Goal: Task Accomplishment & Management: Complete application form

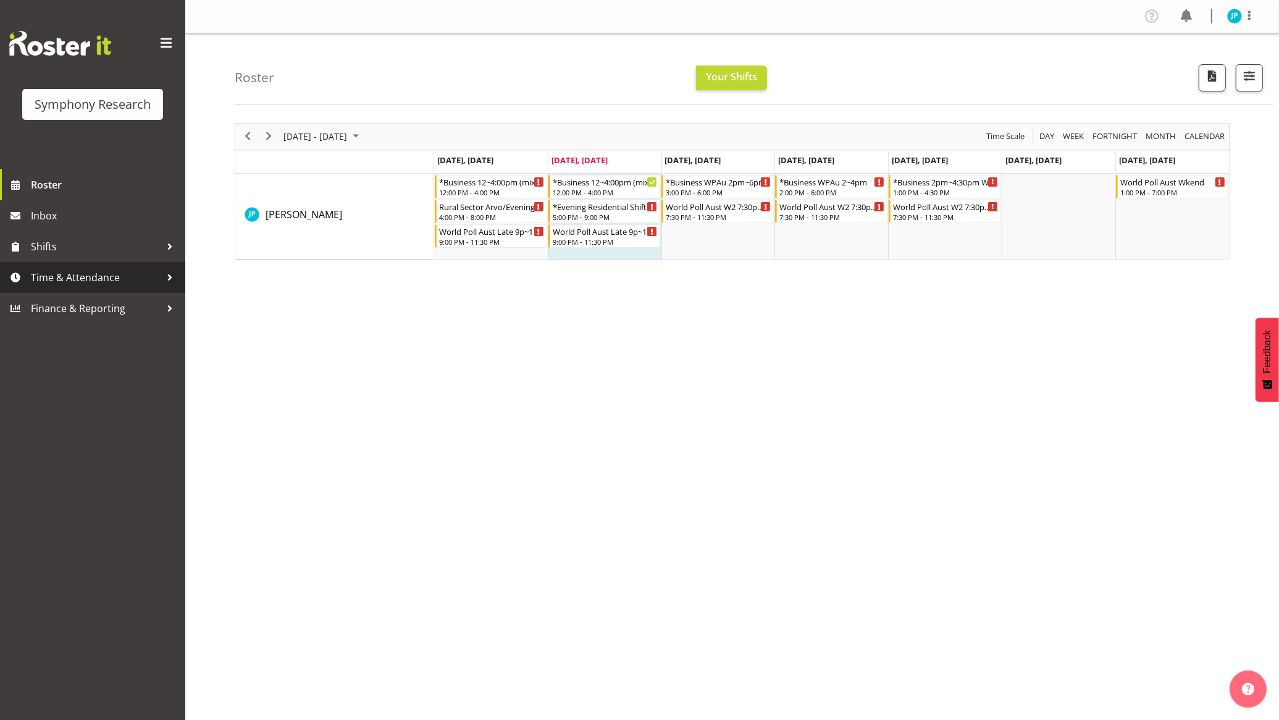
click at [80, 285] on span "Time & Attendance" at bounding box center [96, 277] width 130 height 19
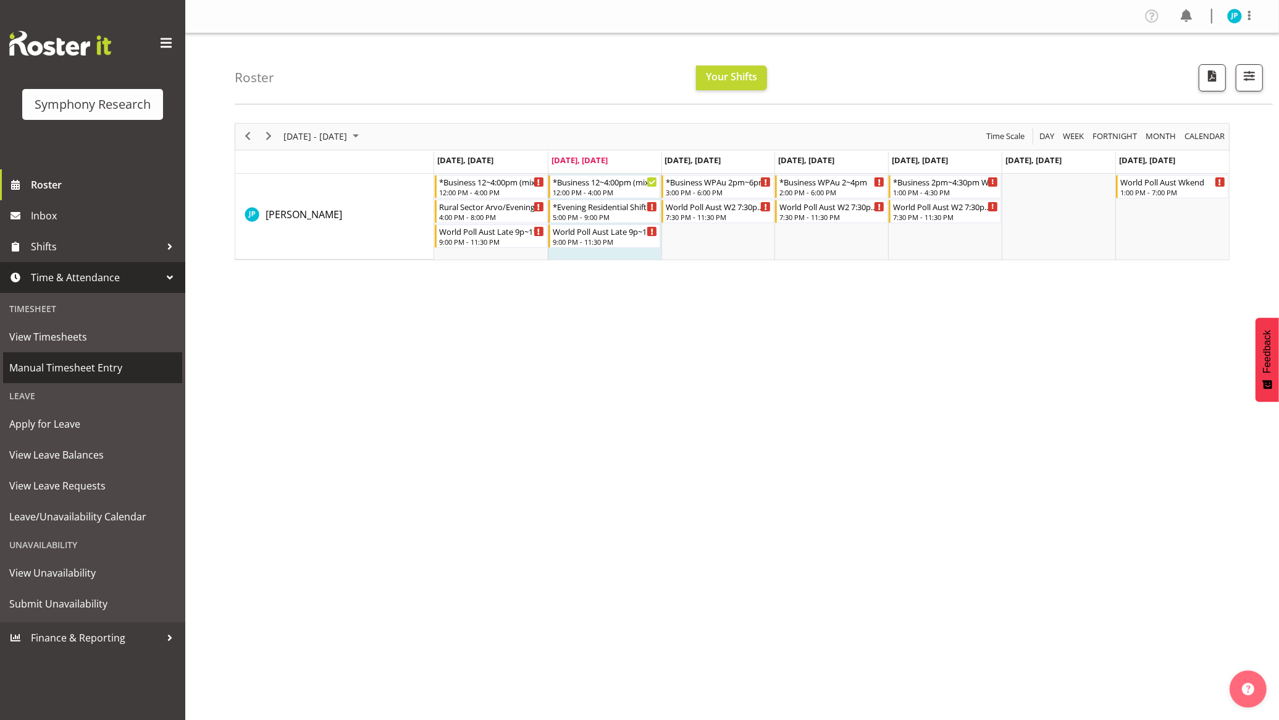
click at [93, 365] on span "Manual Timesheet Entry" at bounding box center [92, 367] width 167 height 19
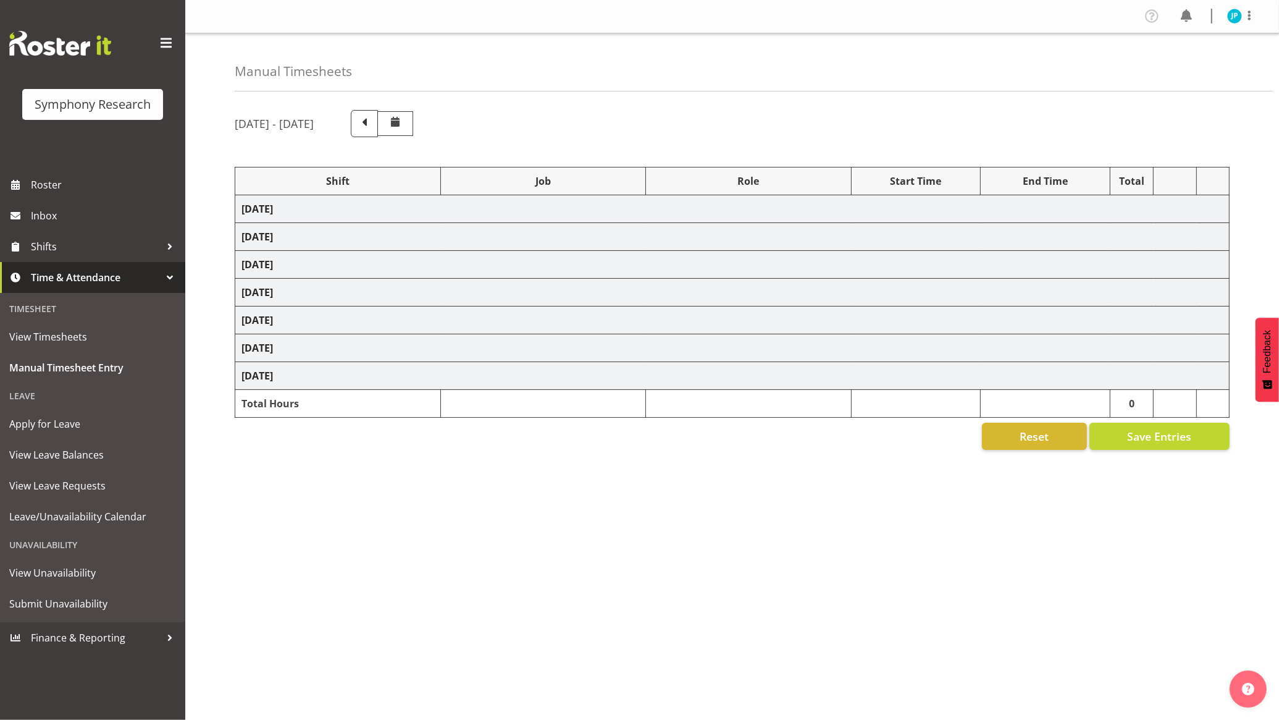
select select "81741"
select select "10587"
select select "47"
select select "81741"
select select "10499"
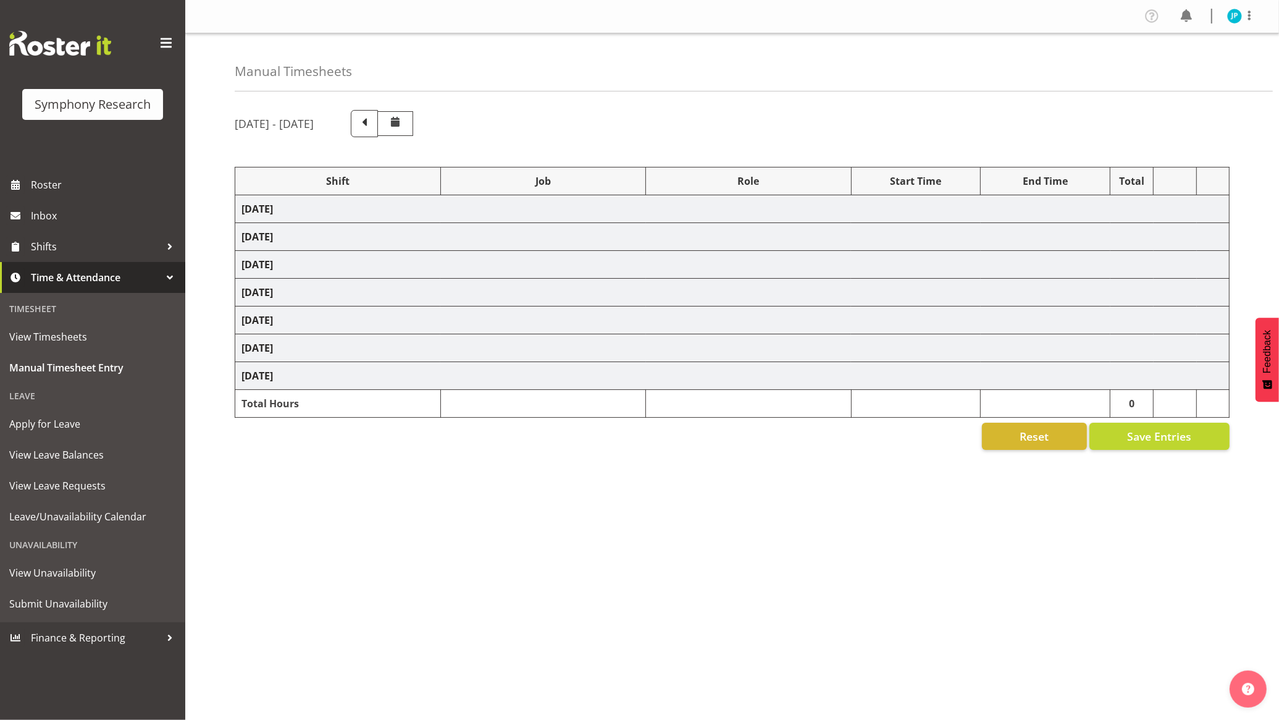
select select "47"
select select "48116"
select select "10587"
select select "47"
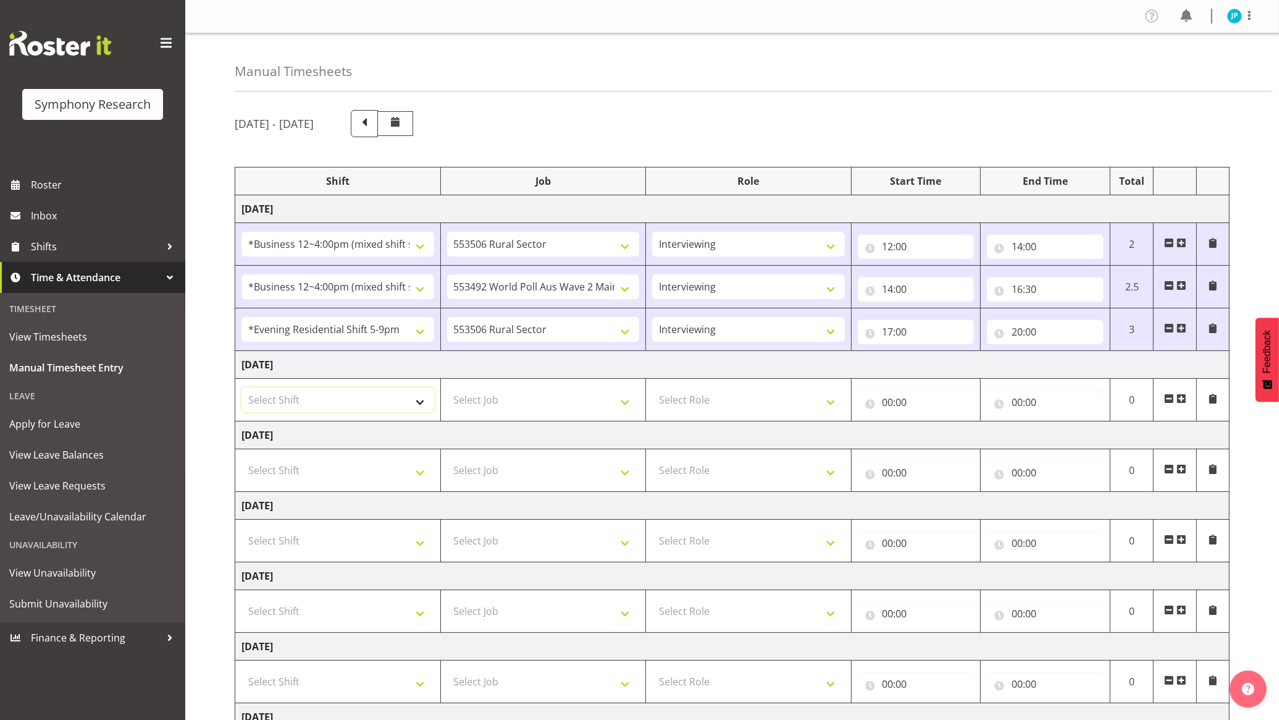
click at [411, 398] on select "Select Shift !!Weekend Residential (Roster IT Shift Label) *Business 9/10am ~ 4…" at bounding box center [338, 399] width 193 height 25
select select "81741"
click at [242, 389] on select "Select Shift !!Weekend Residential (Roster IT Shift Label) *Business 9/10am ~ 4…" at bounding box center [338, 399] width 193 height 25
click at [525, 400] on select "Select Job 550060 IF Admin 553492 World Poll Aus Wave 2 Main 2025 553493 World …" at bounding box center [543, 399] width 193 height 25
select select "10587"
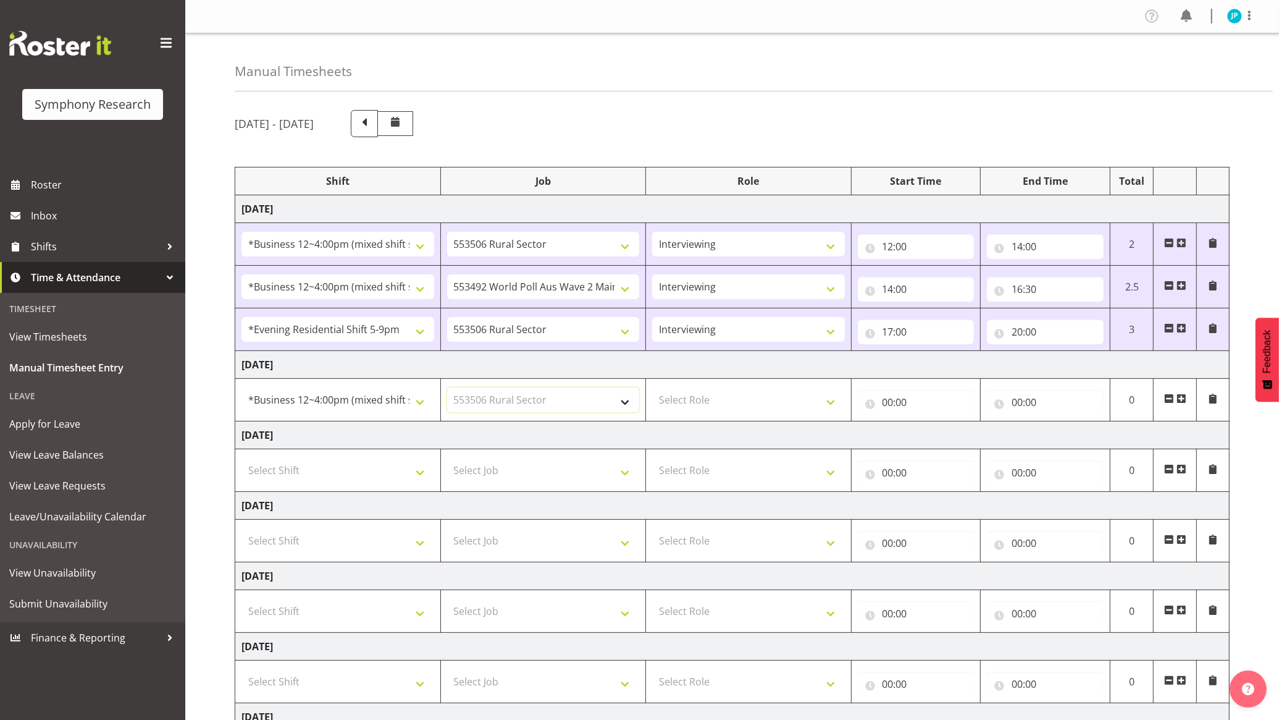
click at [447, 389] on select "Select Job 550060 IF Admin 553492 World Poll Aus Wave 2 Main 2025 553493 World …" at bounding box center [543, 399] width 193 height 25
click at [770, 403] on select "Select Role Briefing Interviewing" at bounding box center [748, 399] width 193 height 25
select select "47"
click at [652, 389] on select "Select Role Briefing Interviewing" at bounding box center [748, 399] width 193 height 25
click at [895, 400] on input "00:00" at bounding box center [916, 402] width 117 height 25
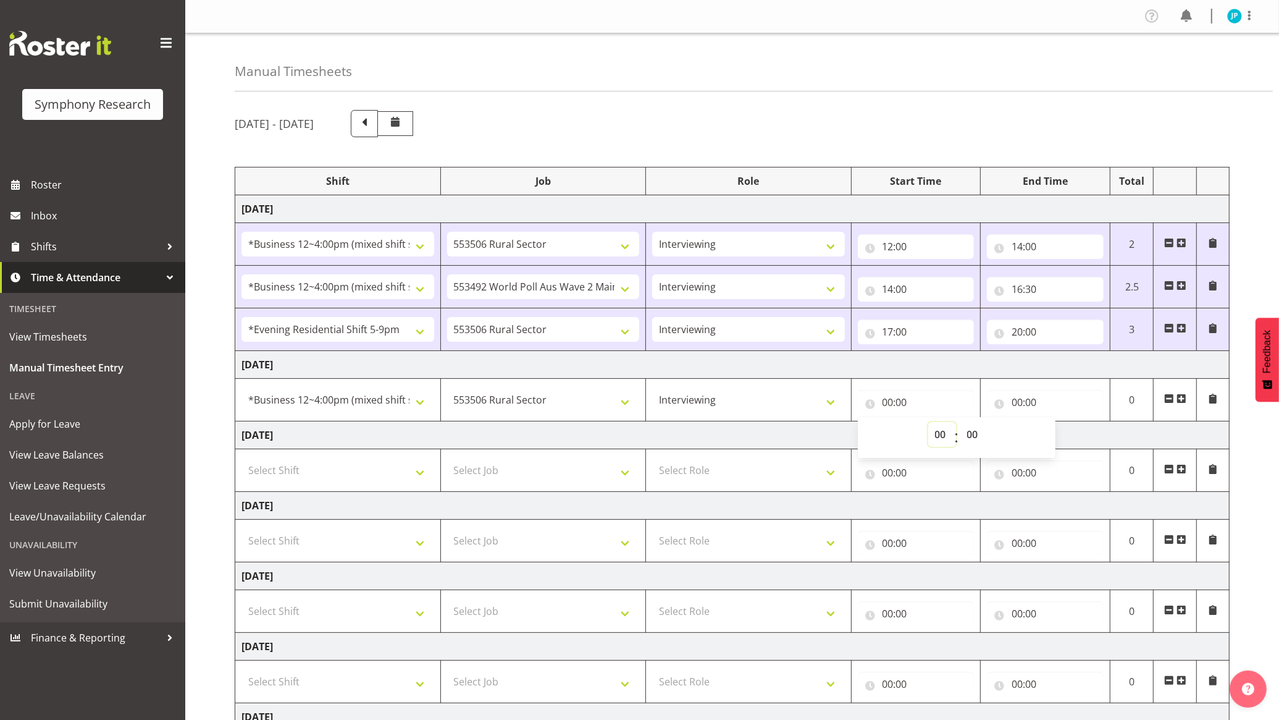
click at [936, 443] on select "00 01 02 03 04 05 06 07 08 09 10 11 12 13 14 15 16 17 18 19 20 21 22 23" at bounding box center [943, 434] width 28 height 25
select select "12"
click at [929, 423] on select "00 01 02 03 04 05 06 07 08 09 10 11 12 13 14 15 16 17 18 19 20 21 22 23" at bounding box center [943, 434] width 28 height 25
type input "12:00"
click at [1072, 409] on input "00:00" at bounding box center [1045, 402] width 117 height 25
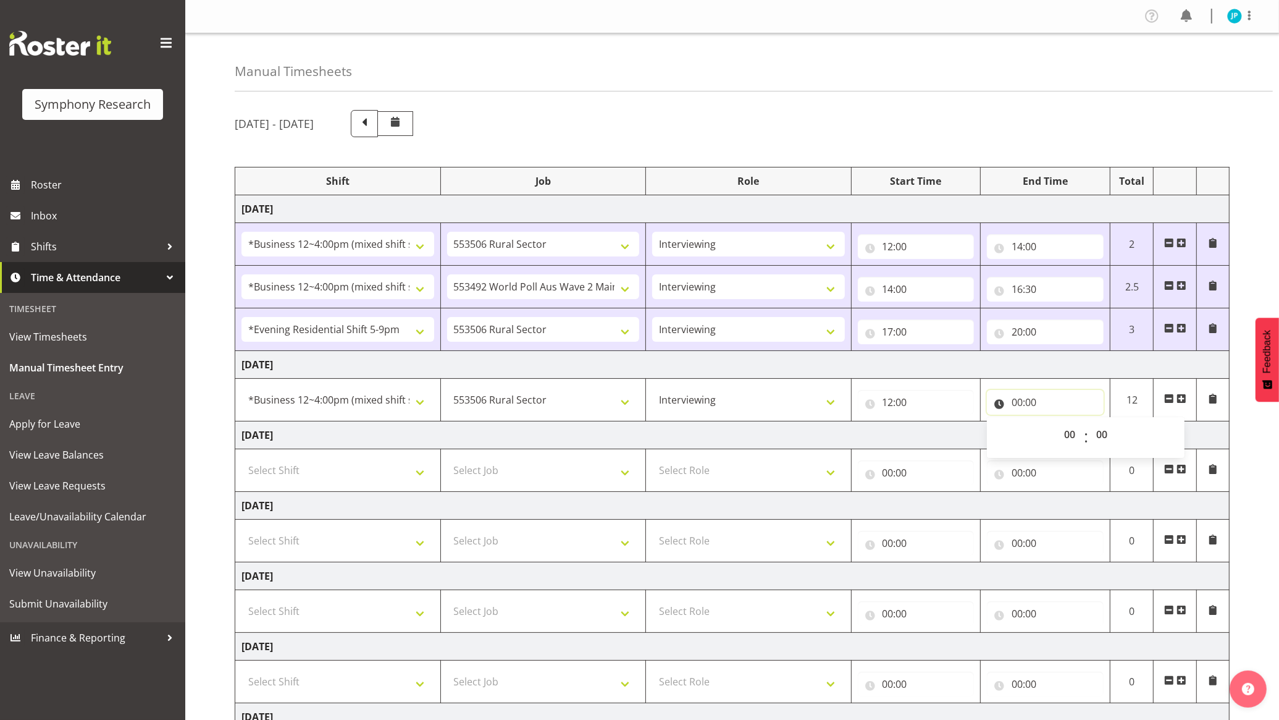
click at [1049, 402] on input "00:00" at bounding box center [1045, 402] width 117 height 25
click at [1049, 405] on input "00:00" at bounding box center [1045, 402] width 117 height 25
click at [1069, 436] on select "00 01 02 03 04 05 06 07 08 09 10 11 12 13 14 15 16 17 18 19 20 21 22 23" at bounding box center [1072, 434] width 28 height 25
select select "15"
click at [1058, 423] on select "00 01 02 03 04 05 06 07 08 09 10 11 12 13 14 15 16 17 18 19 20 21 22 23" at bounding box center [1072, 434] width 28 height 25
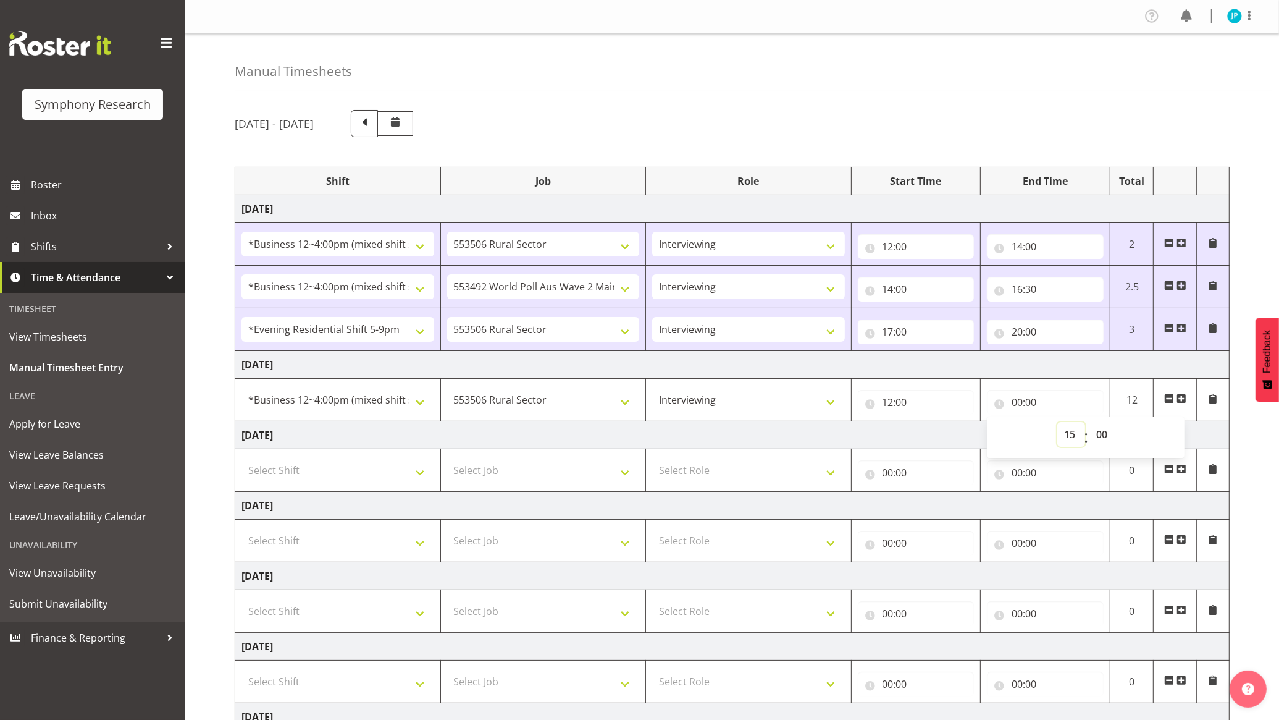
type input "15:00"
click at [1100, 426] on select "00 01 02 03 04 05 06 07 08 09 10 11 12 13 14 15 16 17 18 19 20 21 22 23 24 25 2…" at bounding box center [1104, 434] width 28 height 25
select select "30"
click at [1090, 423] on select "00 01 02 03 04 05 06 07 08 09 10 11 12 13 14 15 16 17 18 19 20 21 22 23 24 25 2…" at bounding box center [1104, 434] width 28 height 25
type input "15:30"
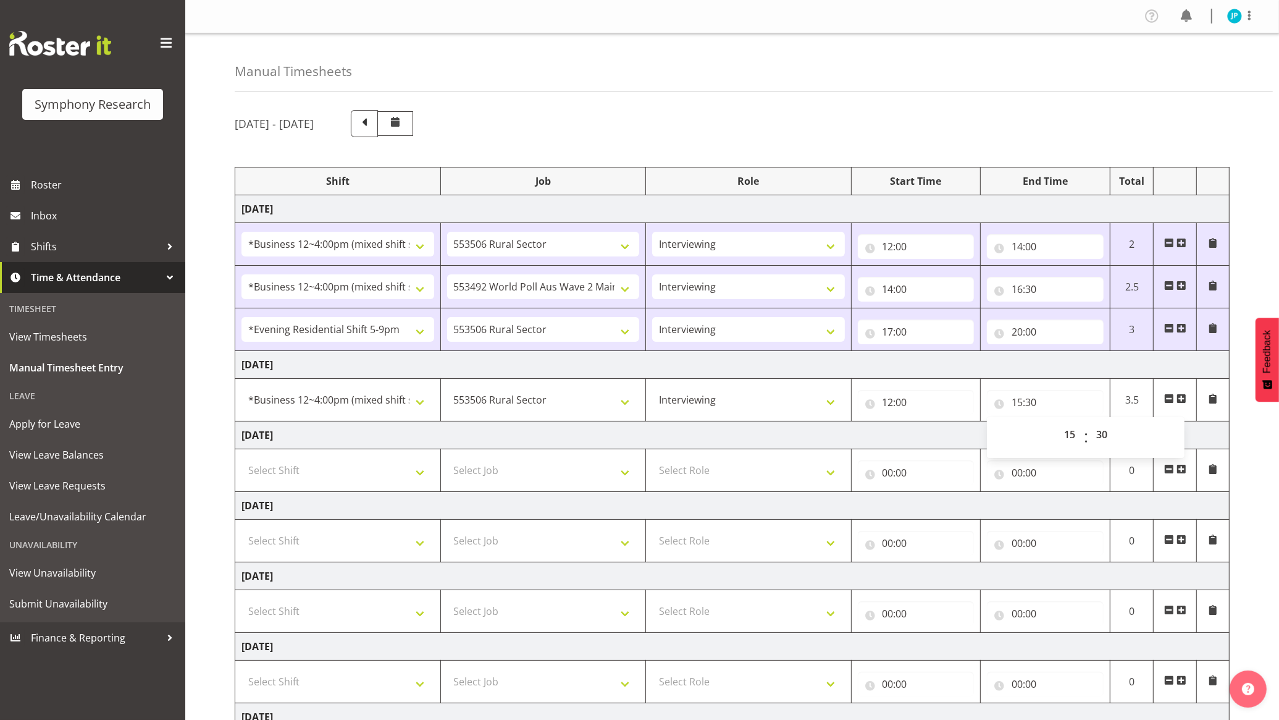
click at [1180, 397] on span at bounding box center [1182, 399] width 10 height 10
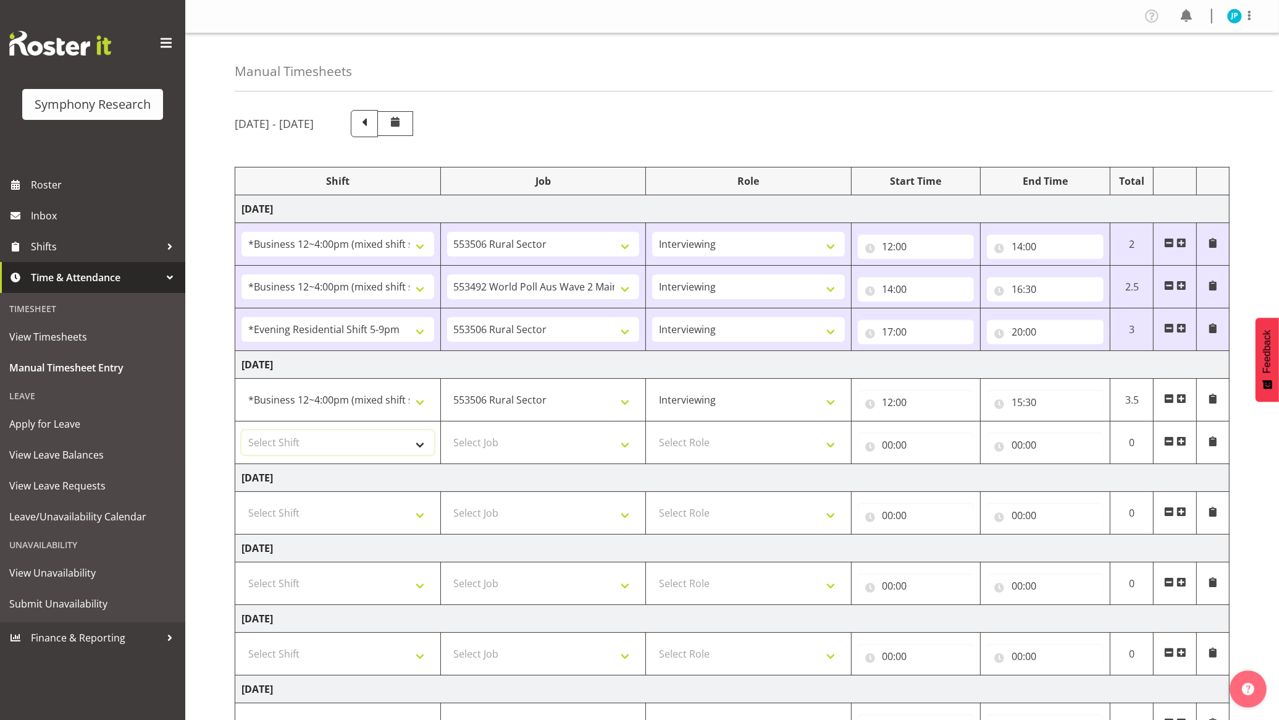
click at [422, 448] on select "Select Shift !!Weekend Residential (Roster IT Shift Label) *Business 9/10am ~ 4…" at bounding box center [338, 442] width 193 height 25
select select "81741"
click at [242, 431] on select "Select Shift !!Weekend Residential (Roster IT Shift Label) *Business 9/10am ~ 4…" at bounding box center [338, 442] width 193 height 25
click at [565, 440] on select "Select Job 550060 IF Admin 553492 World Poll Aus Wave 2 Main 2025 553493 World …" at bounding box center [543, 442] width 193 height 25
select select "10499"
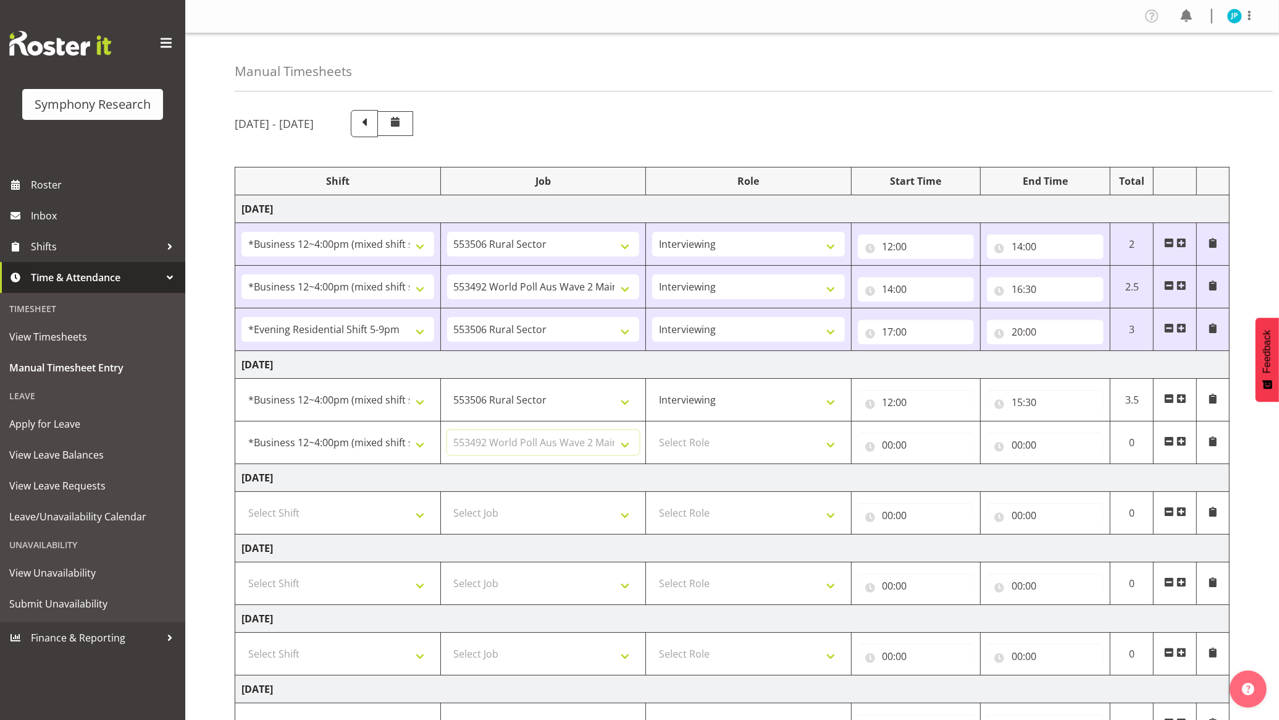
click at [447, 431] on select "Select Job 550060 IF Admin 553492 World Poll Aus Wave 2 Main 2025 553493 World …" at bounding box center [543, 442] width 193 height 25
click at [722, 455] on select "Select Role Briefing Interviewing" at bounding box center [748, 442] width 193 height 25
select select "47"
click at [652, 431] on select "Select Role Briefing Interviewing" at bounding box center [748, 442] width 193 height 25
click at [906, 455] on input "00:00" at bounding box center [916, 444] width 117 height 25
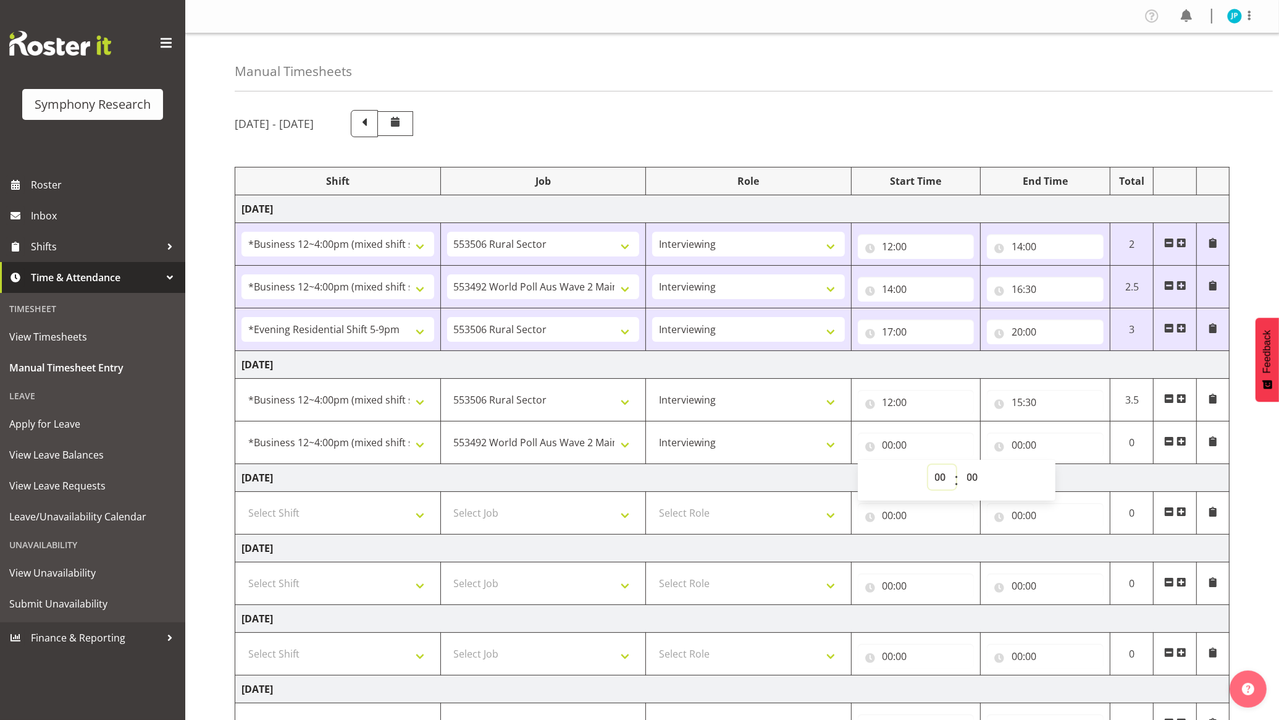
click at [940, 483] on select "00 01 02 03 04 05 06 07 08 09 10 11 12 13 14 15 16 17 18 19 20 21 22 23" at bounding box center [943, 477] width 28 height 25
select select "15"
click at [929, 466] on select "00 01 02 03 04 05 06 07 08 09 10 11 12 13 14 15 16 17 18 19 20 21 22 23" at bounding box center [943, 477] width 28 height 25
type input "15:00"
click at [969, 474] on select "00 01 02 03 04 05 06 07 08 09 10 11 12 13 14 15 16 17 18 19 20 21 22 23 24 25 2…" at bounding box center [975, 477] width 28 height 25
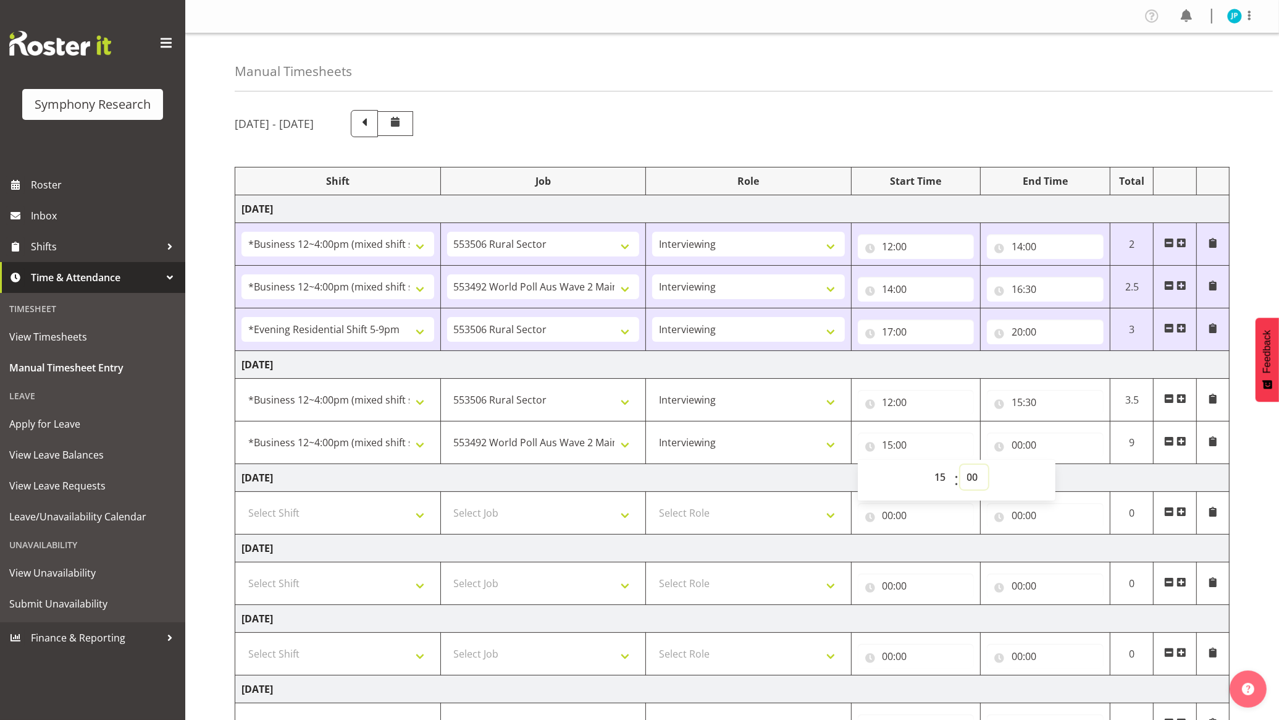
select select "30"
click at [961, 466] on select "00 01 02 03 04 05 06 07 08 09 10 11 12 13 14 15 16 17 18 19 20 21 22 23 24 25 2…" at bounding box center [975, 477] width 28 height 25
type input "15:30"
click at [1030, 444] on input "00:00" at bounding box center [1045, 444] width 117 height 25
click at [1073, 470] on select "00 01 02 03 04 05 06 07 08 09 10 11 12 13 14 15 16 17 18 19 20 21 22 23" at bounding box center [1072, 477] width 28 height 25
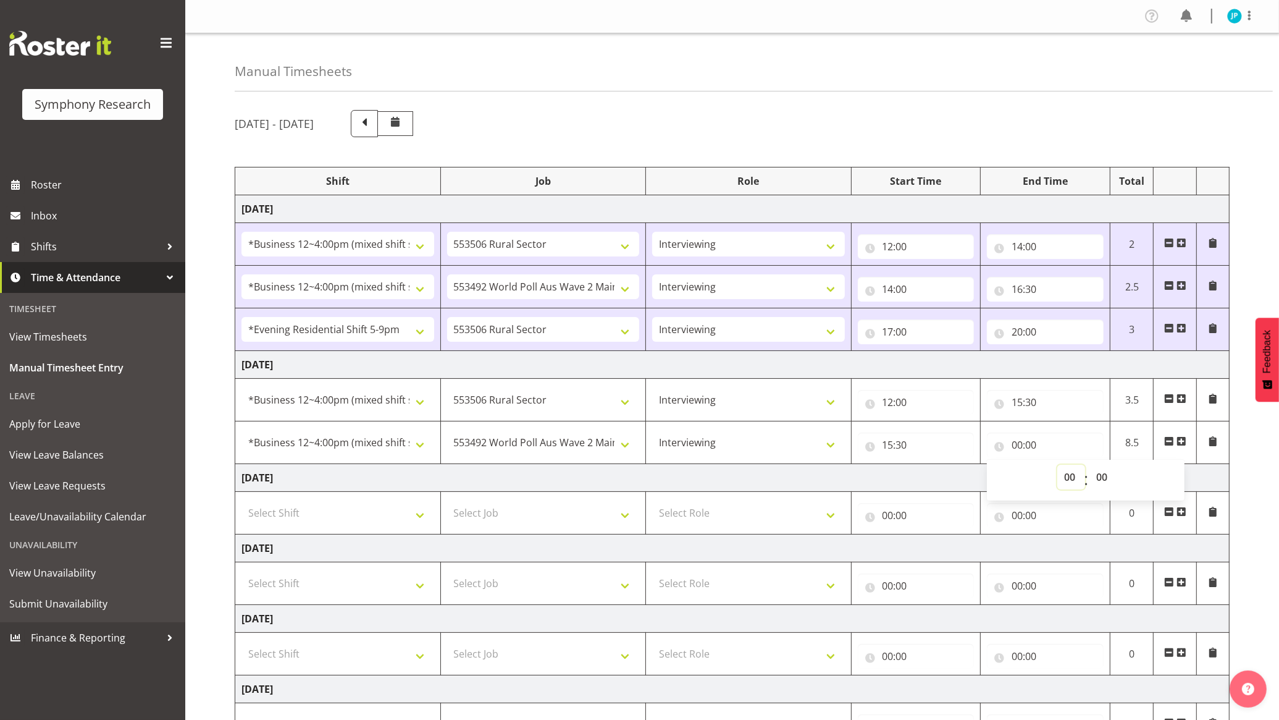
select select "16"
click at [1058, 466] on select "00 01 02 03 04 05 06 07 08 09 10 11 12 13 14 15 16 17 18 19 20 21 22 23" at bounding box center [1072, 477] width 28 height 25
type input "16:00"
click at [1066, 445] on input "16:00" at bounding box center [1045, 444] width 117 height 25
click at [1067, 449] on input "16:00" at bounding box center [1045, 444] width 117 height 25
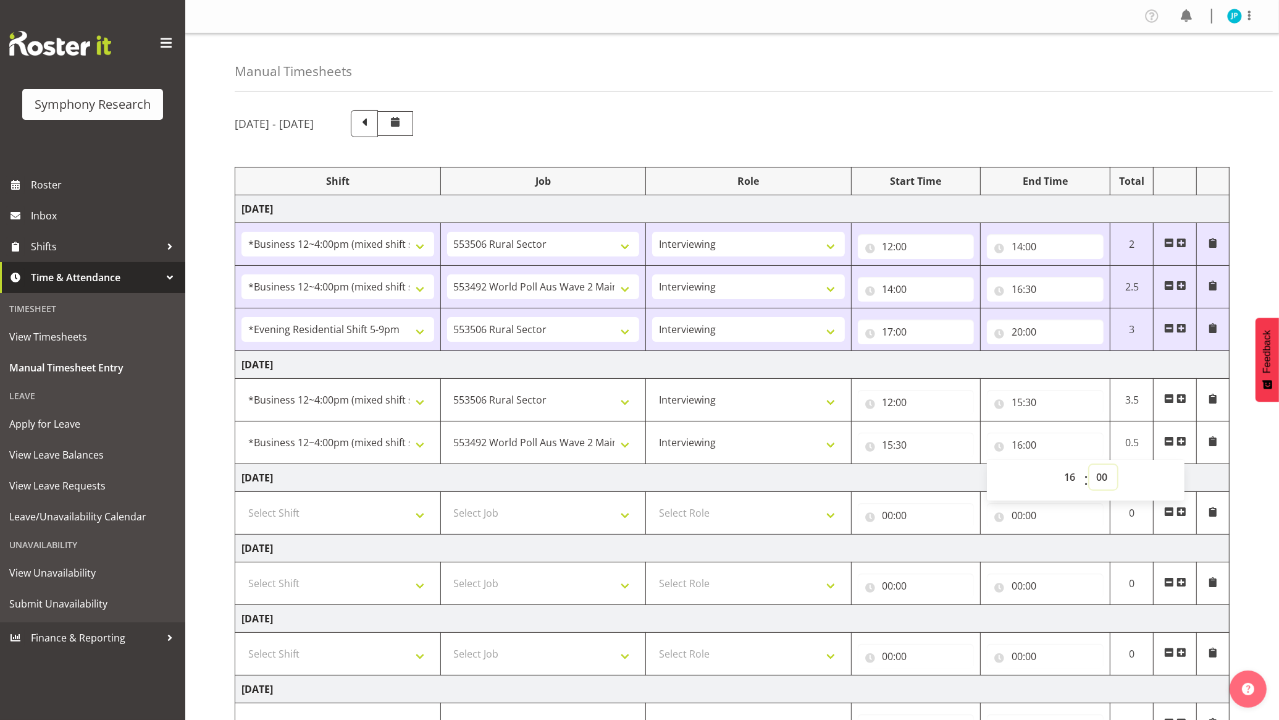
click at [1095, 476] on select "00 01 02 03 04 05 06 07 08 09 10 11 12 13 14 15 16 17 18 19 20 21 22 23 24 25 2…" at bounding box center [1104, 477] width 28 height 25
select select "20"
click at [1090, 466] on select "00 01 02 03 04 05 06 07 08 09 10 11 12 13 14 15 16 17 18 19 20 21 22 23 24 25 2…" at bounding box center [1104, 477] width 28 height 25
type input "16:20"
click at [918, 478] on td "[DATE]" at bounding box center [732, 478] width 995 height 28
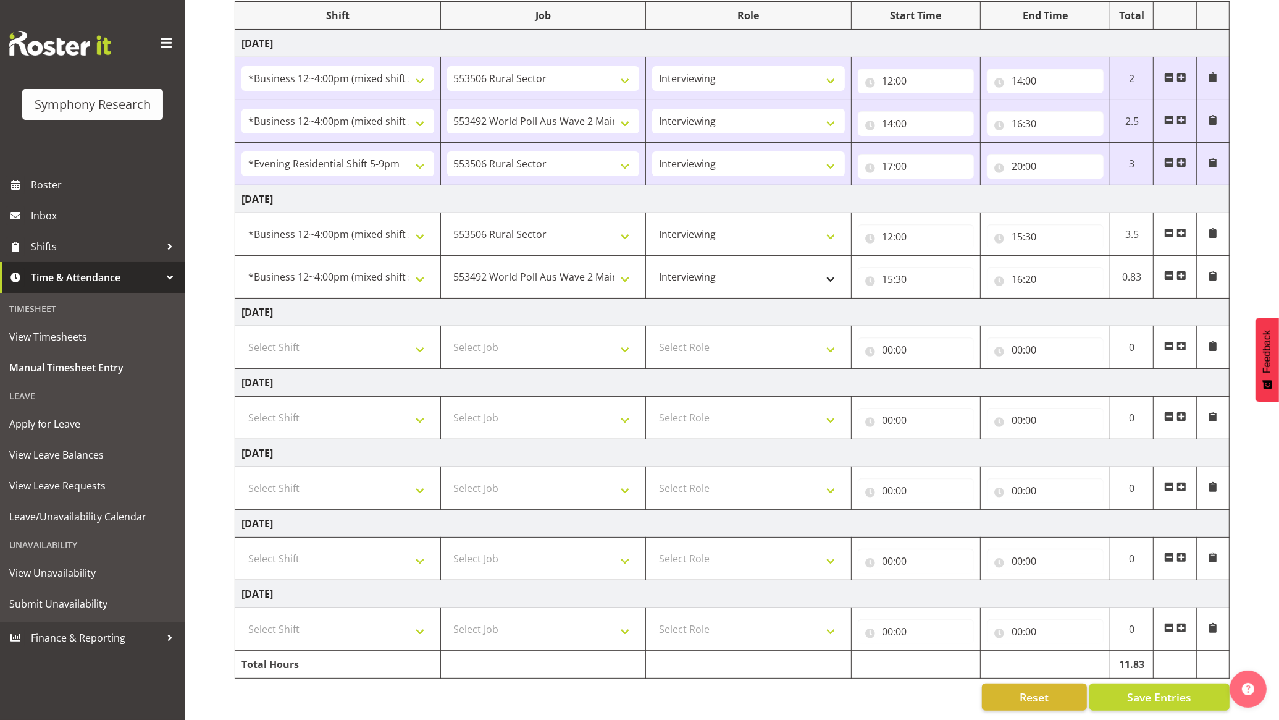
scroll to position [180, 0]
click at [1122, 683] on button "Save Entries" at bounding box center [1160, 696] width 140 height 27
